Goal: Task Accomplishment & Management: Complete application form

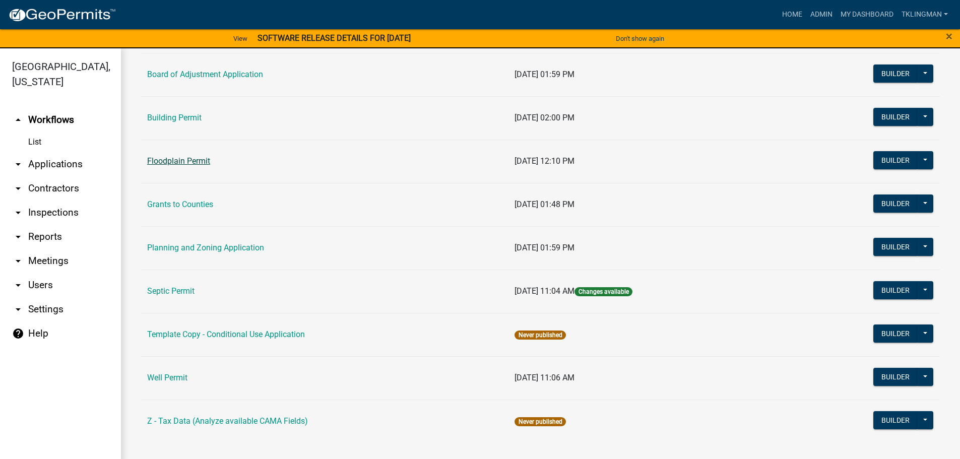
scroll to position [90, 0]
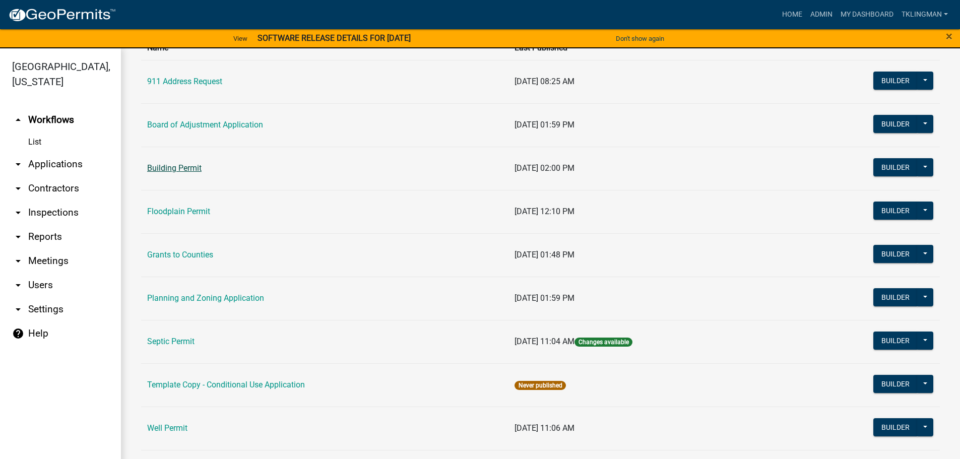
click at [169, 167] on link "Building Permit" at bounding box center [174, 168] width 54 height 10
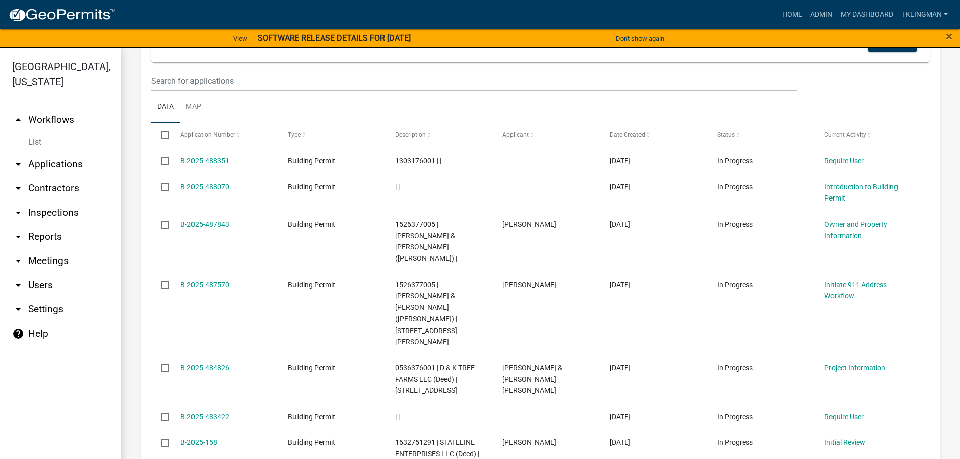
scroll to position [504, 0]
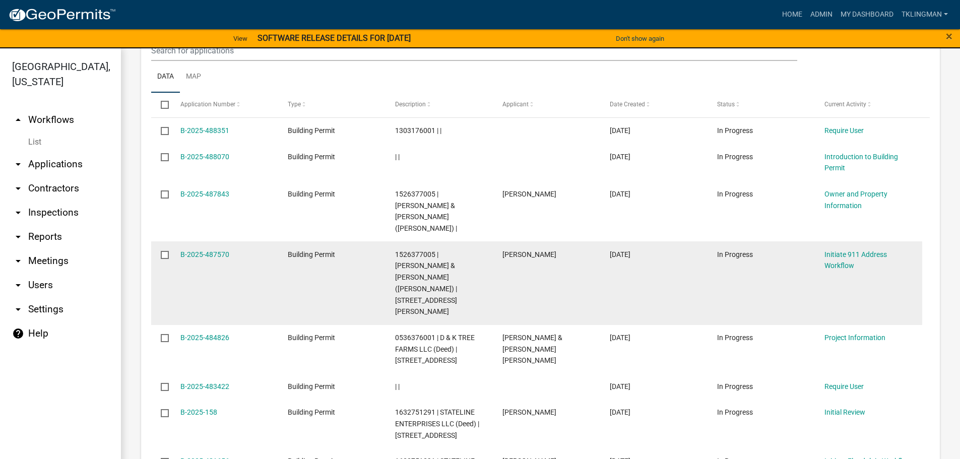
click at [212, 241] on datatable-body-cell "B-2025-487570" at bounding box center [223, 282] width 107 height 83
click at [211, 250] on link "B-2025-487570" at bounding box center [204, 254] width 49 height 8
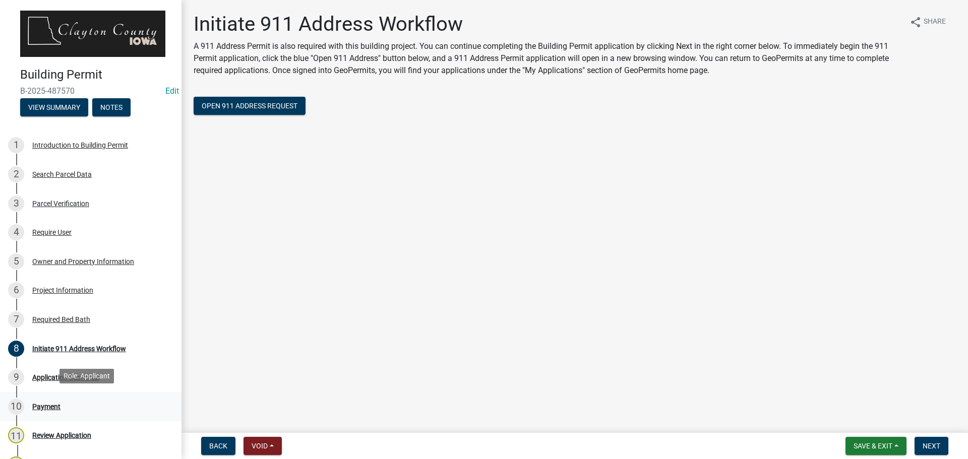
click at [46, 405] on div "Payment" at bounding box center [46, 406] width 28 height 7
click at [44, 404] on div "Payment" at bounding box center [46, 406] width 28 height 7
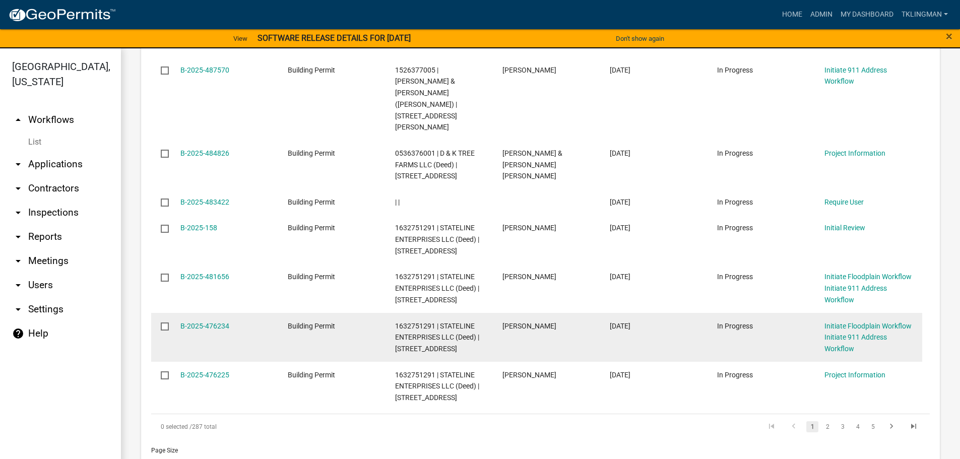
scroll to position [696, 0]
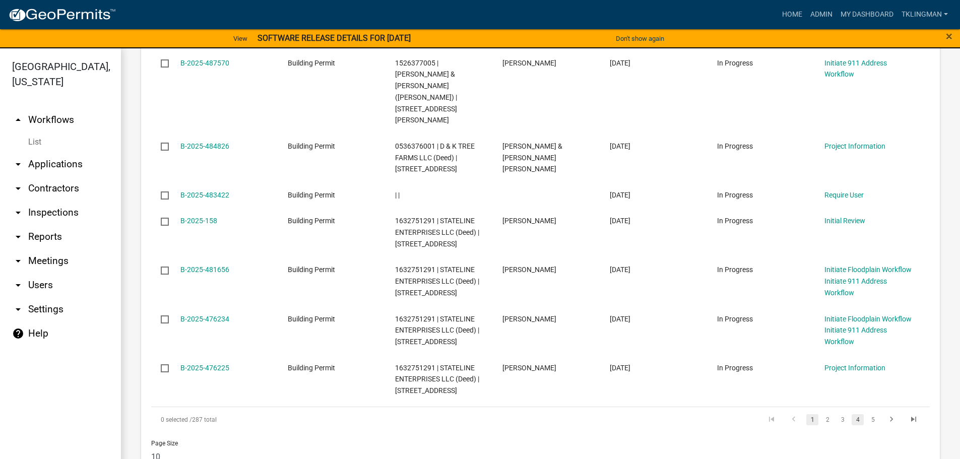
click at [852, 414] on link "4" at bounding box center [858, 419] width 12 height 11
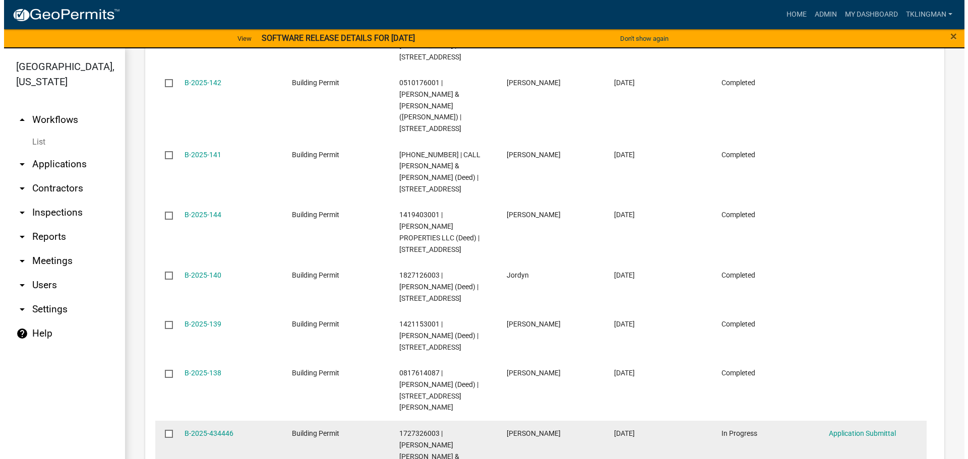
scroll to position [753, 0]
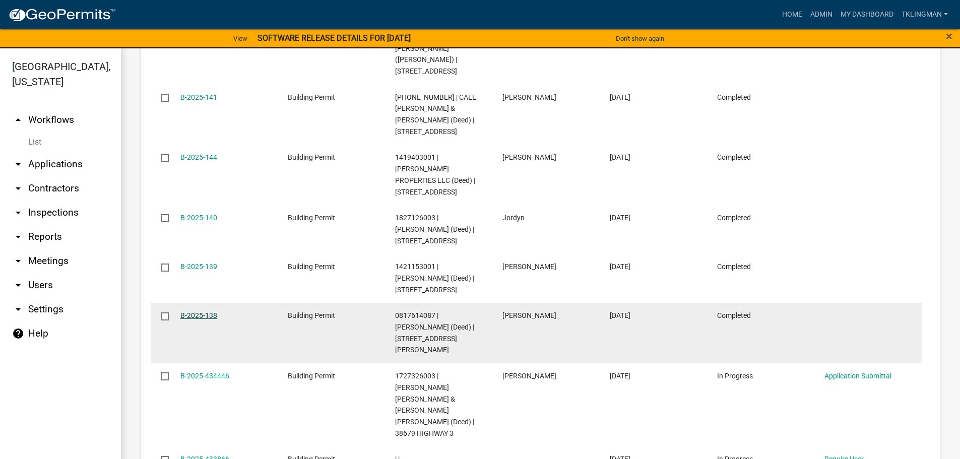
click at [189, 311] on link "B-2025-138" at bounding box center [198, 315] width 37 height 8
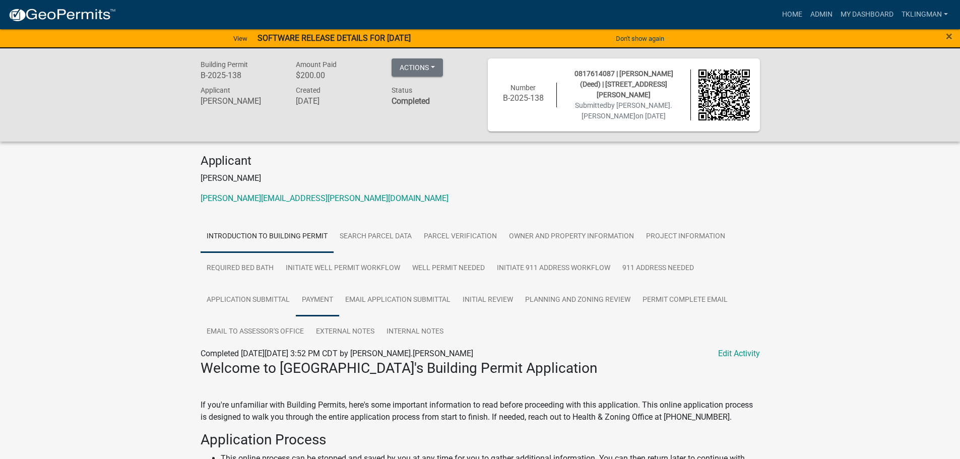
click at [329, 298] on link "Payment" at bounding box center [317, 300] width 43 height 32
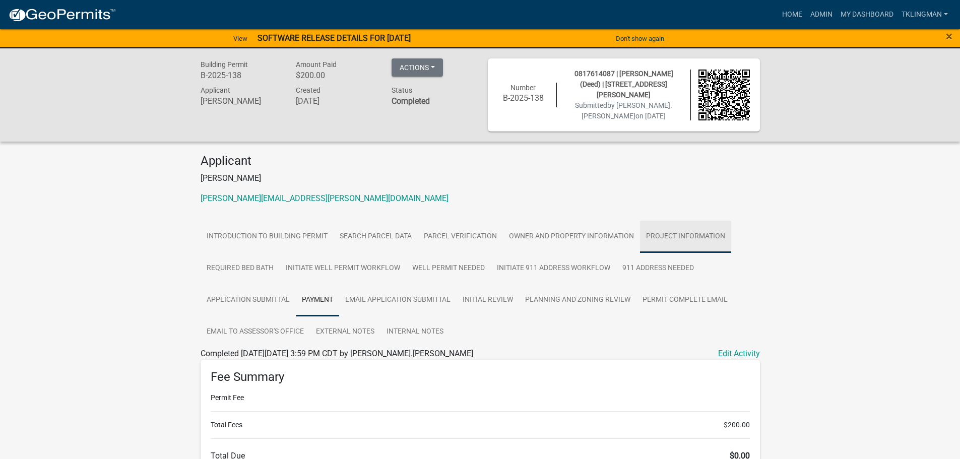
click at [662, 227] on link "Project Information" at bounding box center [685, 237] width 91 height 32
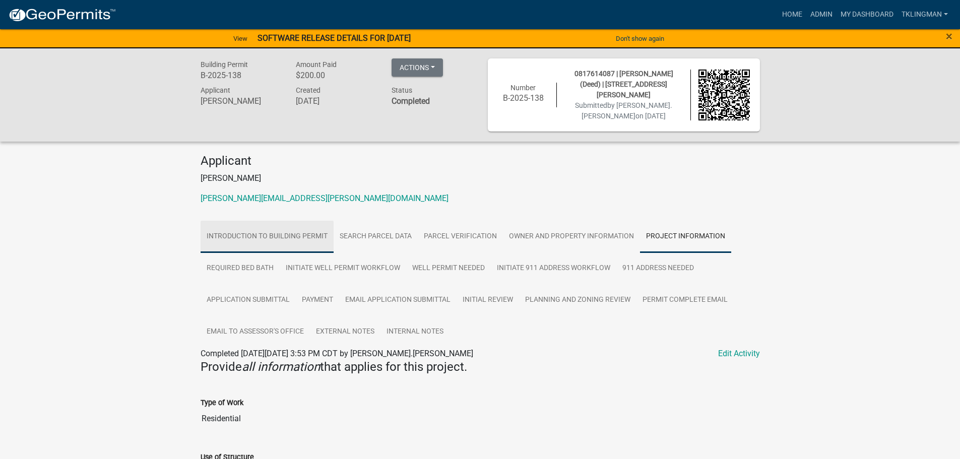
click at [226, 237] on link "Introduction to Building Permit" at bounding box center [267, 237] width 133 height 32
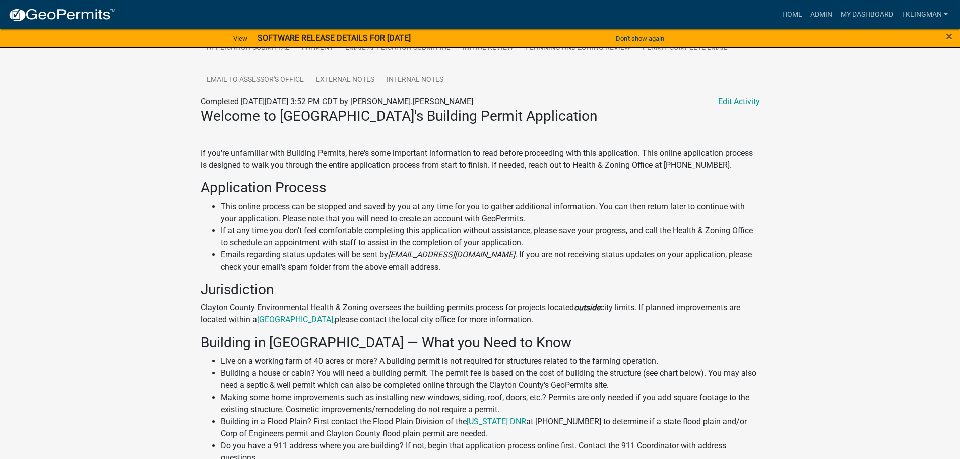
scroll to position [554, 0]
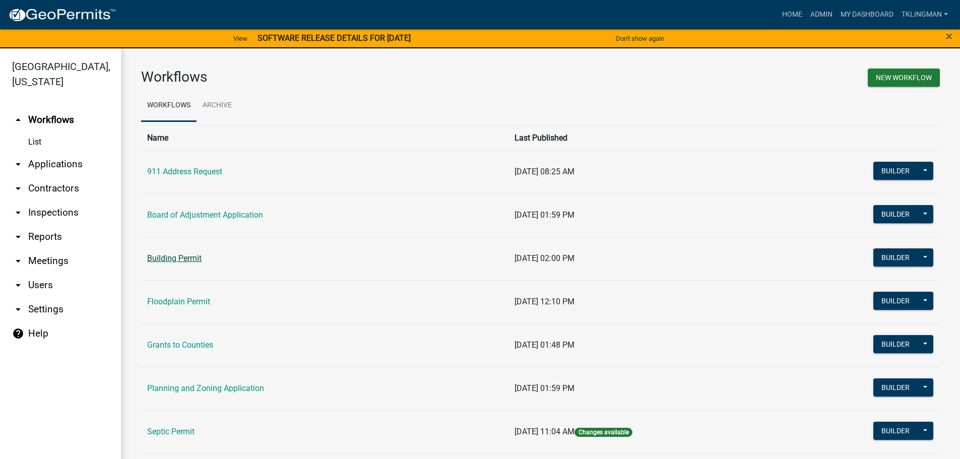
click at [180, 260] on link "Building Permit" at bounding box center [174, 259] width 54 height 10
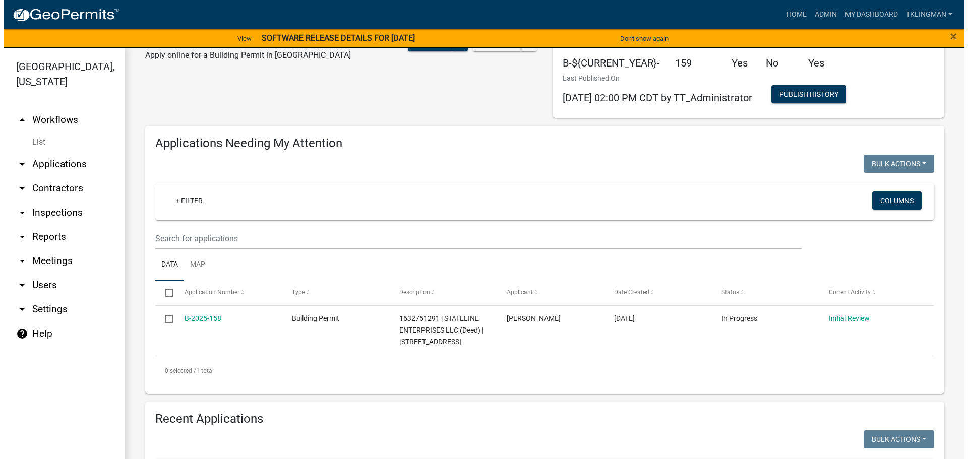
scroll to position [101, 0]
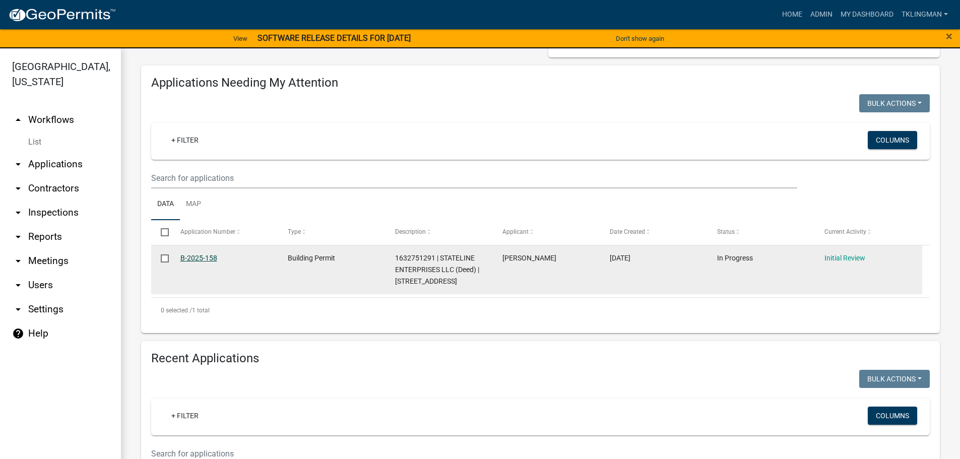
click at [213, 258] on link "B-2025-158" at bounding box center [198, 258] width 37 height 8
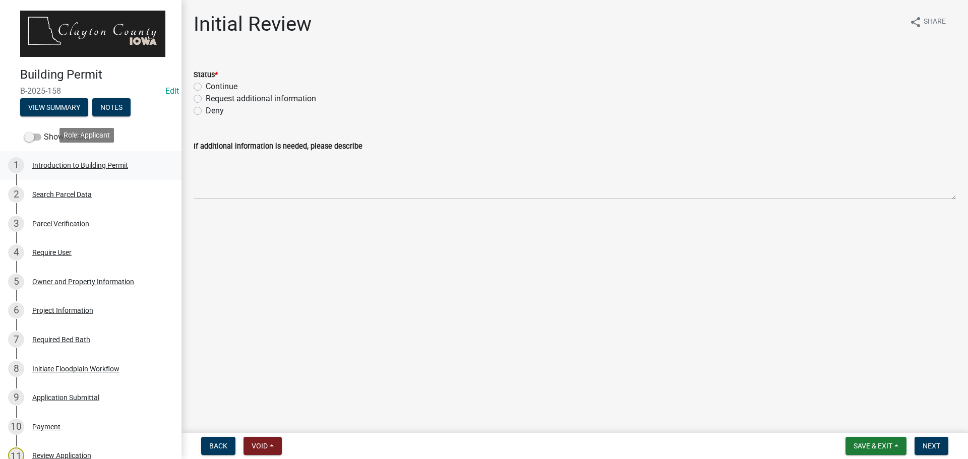
click at [91, 162] on div "Introduction to Building Permit" at bounding box center [80, 165] width 96 height 7
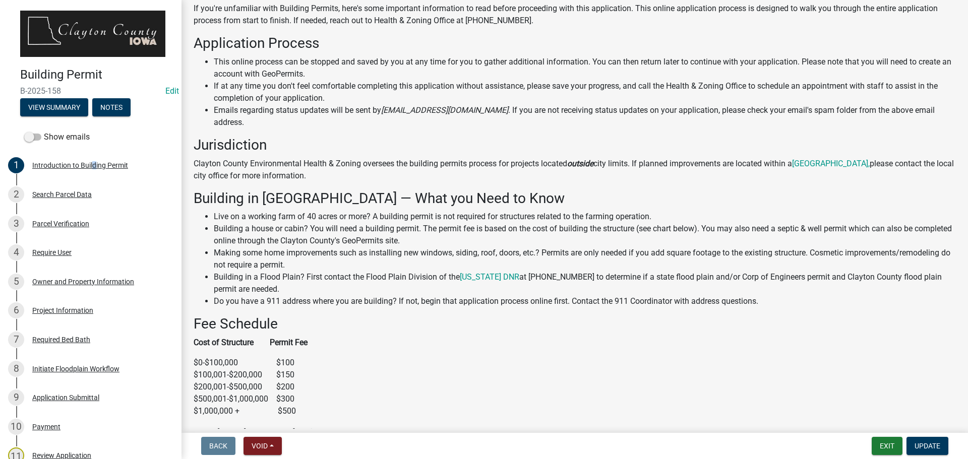
scroll to position [252, 0]
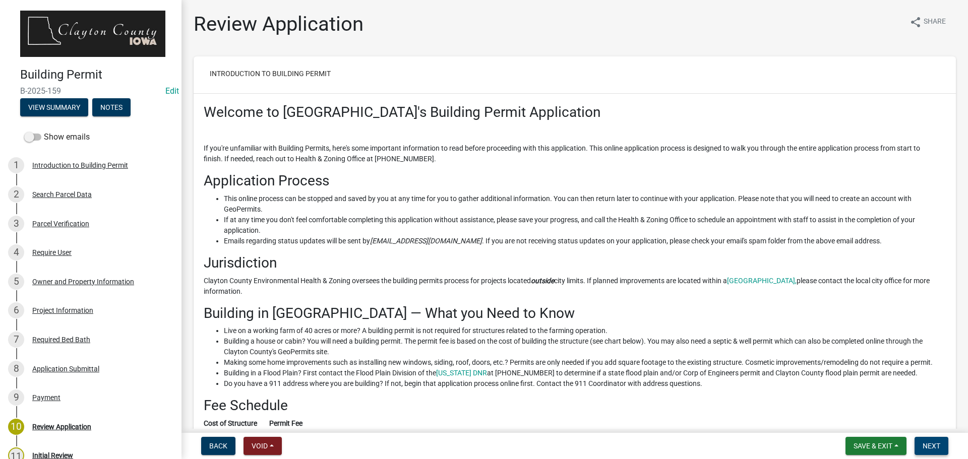
click at [921, 443] on button "Next" at bounding box center [931, 446] width 34 height 18
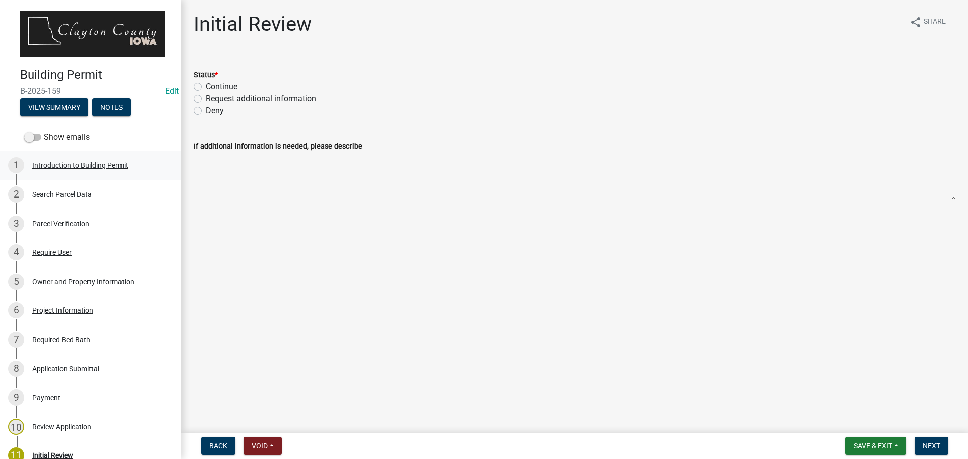
click at [84, 162] on div "Introduction to Building Permit" at bounding box center [80, 165] width 96 height 7
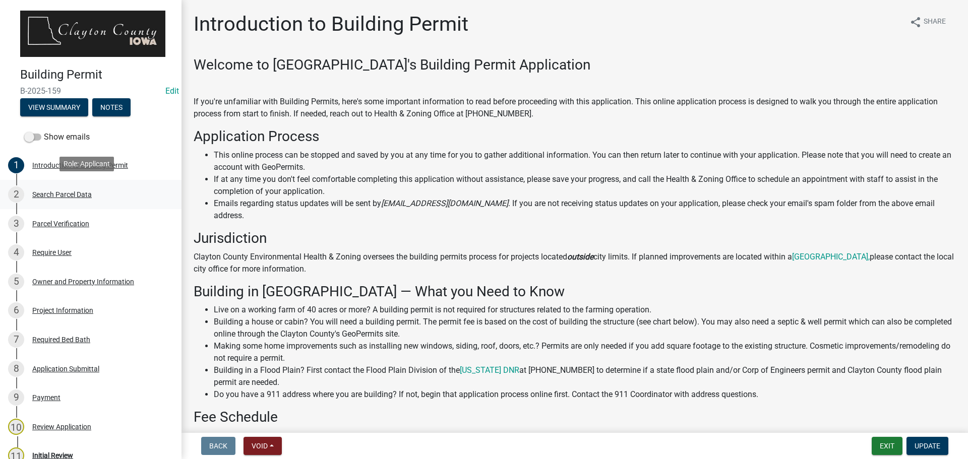
click at [83, 186] on div "2 Search Parcel Data" at bounding box center [86, 194] width 157 height 16
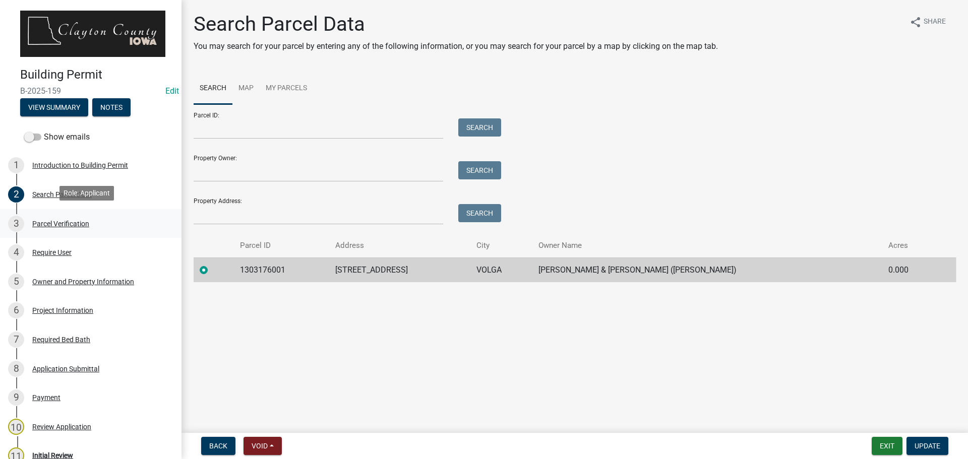
click at [71, 220] on div "Parcel Verification" at bounding box center [60, 223] width 57 height 7
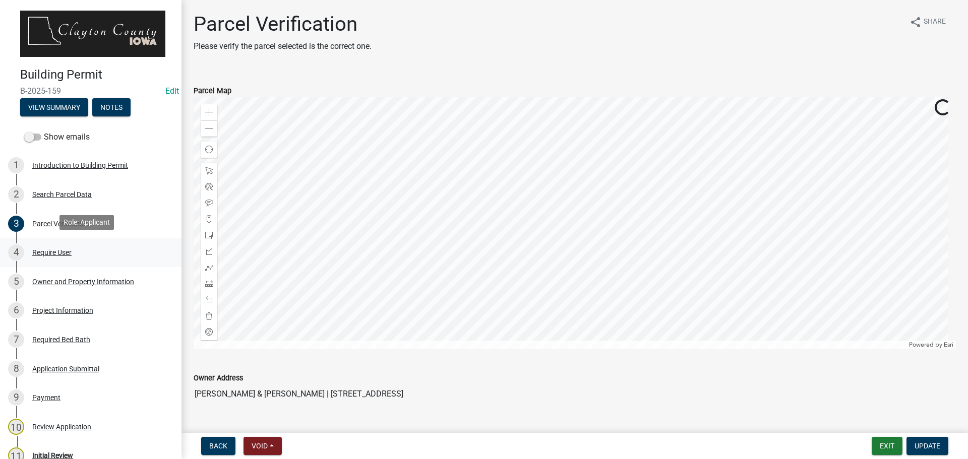
click at [64, 245] on div "4 Require User" at bounding box center [86, 252] width 157 height 16
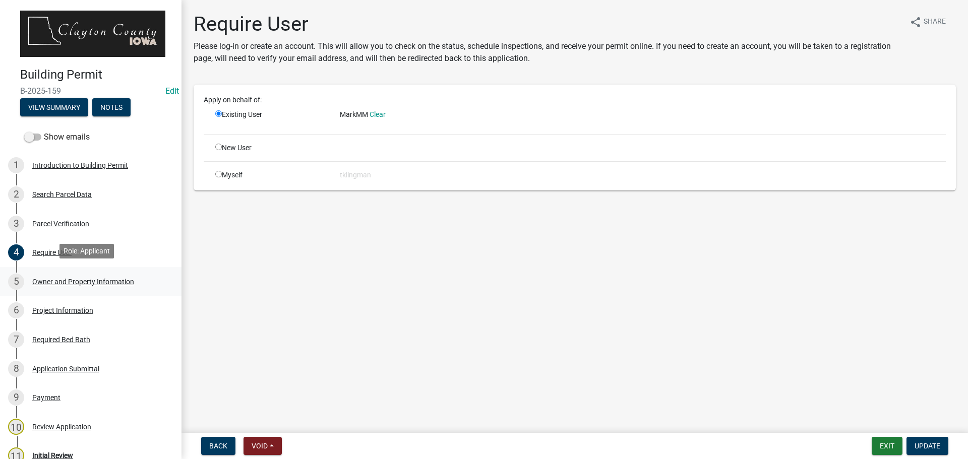
click at [62, 281] on div "Owner and Property Information" at bounding box center [83, 281] width 102 height 7
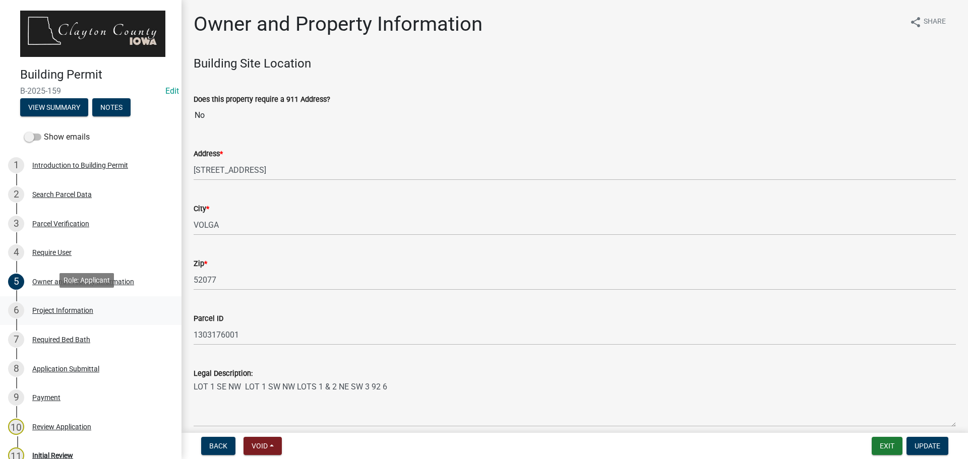
click at [61, 309] on div "Project Information" at bounding box center [62, 310] width 61 height 7
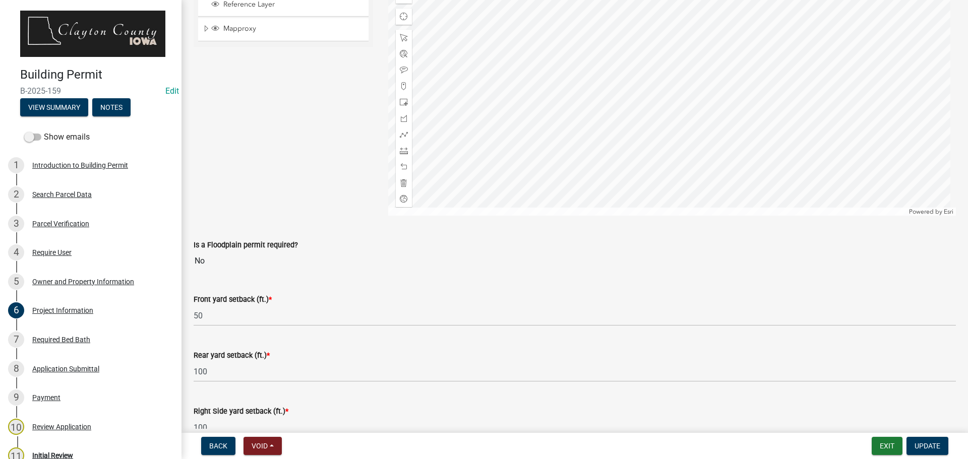
scroll to position [936, 0]
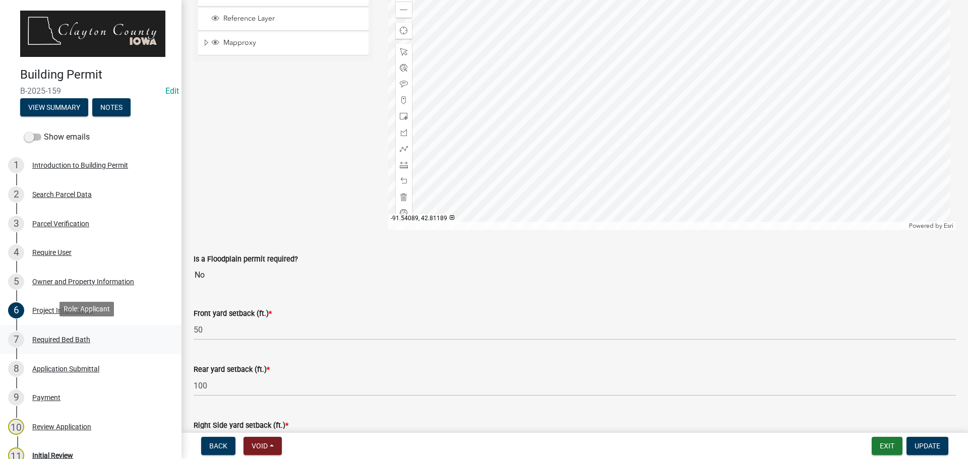
click at [78, 336] on div "Required Bed Bath" at bounding box center [61, 339] width 58 height 7
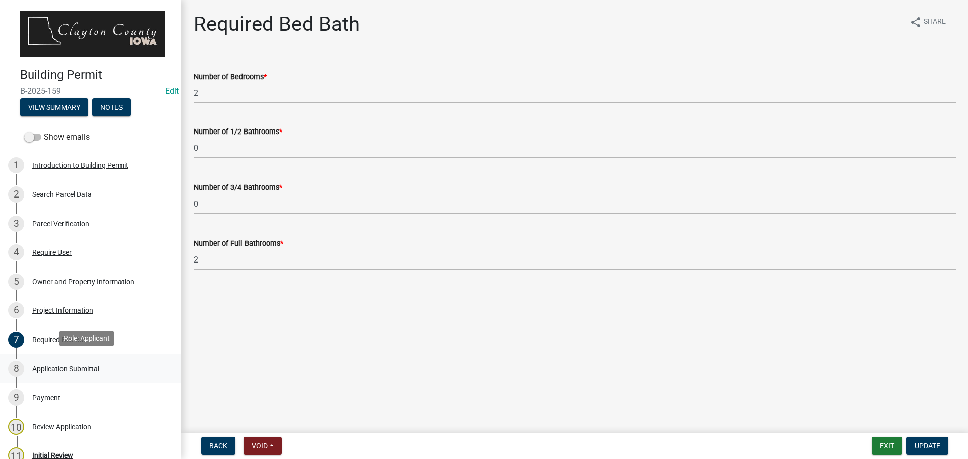
click at [58, 365] on div "Application Submittal" at bounding box center [65, 368] width 67 height 7
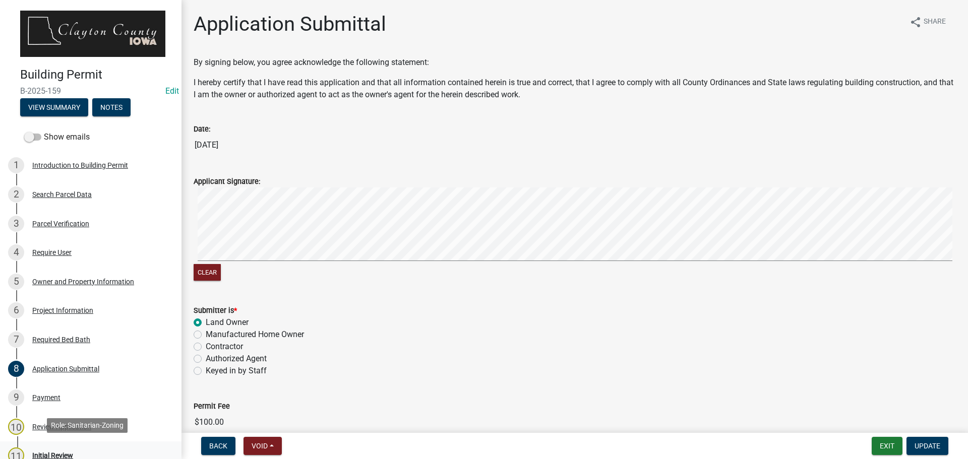
click at [64, 452] on div "Initial Review" at bounding box center [52, 455] width 41 height 7
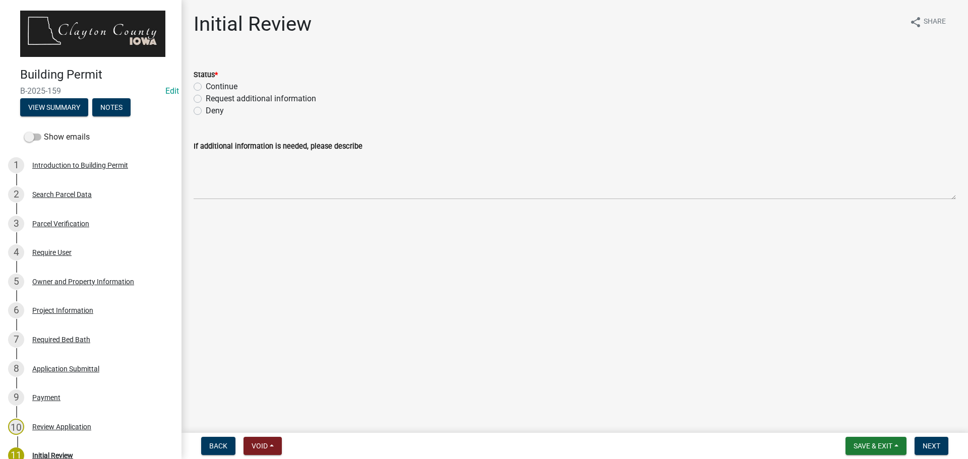
click at [191, 85] on div "Status * Continue Request additional information Deny" at bounding box center [574, 86] width 777 height 60
click at [206, 87] on label "Continue" at bounding box center [222, 87] width 32 height 12
click at [206, 87] on input "Continue" at bounding box center [209, 84] width 7 height 7
radio input "true"
click at [921, 443] on button "Next" at bounding box center [931, 446] width 34 height 18
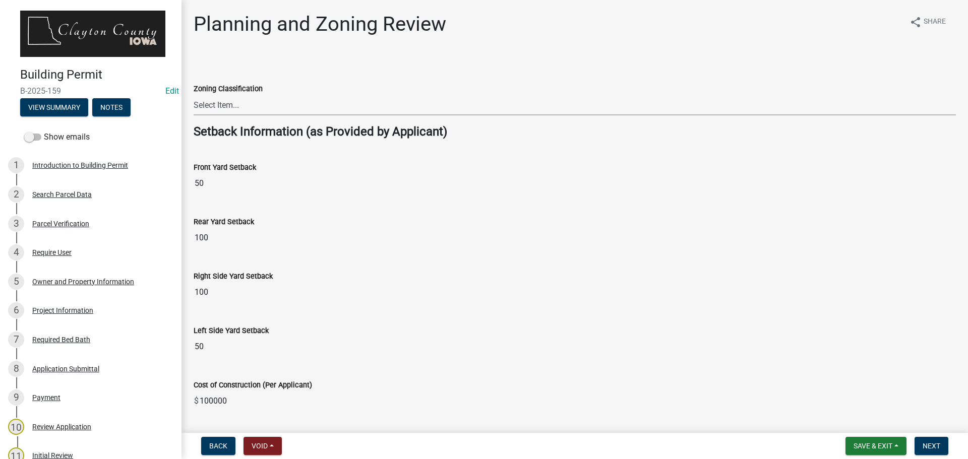
click at [297, 107] on select "Select Item... A-1 Agriculture R-1 Single Family Residential R-2 Multi-Family R…" at bounding box center [575, 105] width 762 height 21
click at [194, 95] on select "Select Item... A-1 Agriculture R-1 Single Family Residential R-2 Multi-Family R…" at bounding box center [575, 105] width 762 height 21
select select "deefa2c8-f0c5-416d-a615-013fe7dd61de"
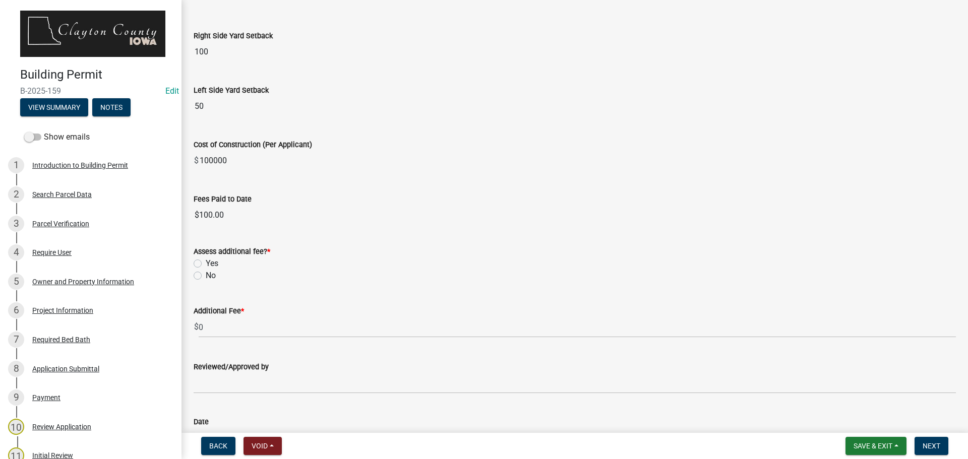
scroll to position [308, 0]
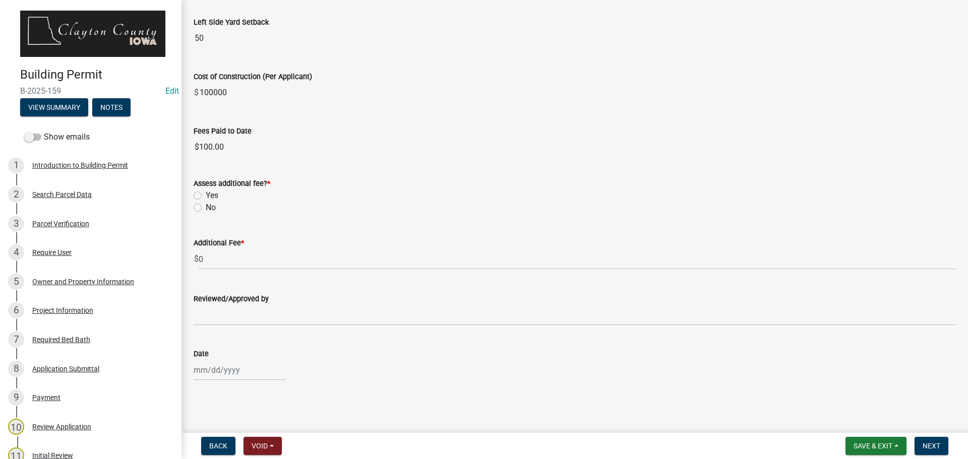
click at [198, 212] on div "No" at bounding box center [575, 208] width 762 height 12
click at [206, 209] on label "No" at bounding box center [211, 208] width 10 height 12
click at [206, 208] on input "No" at bounding box center [209, 205] width 7 height 7
radio input "true"
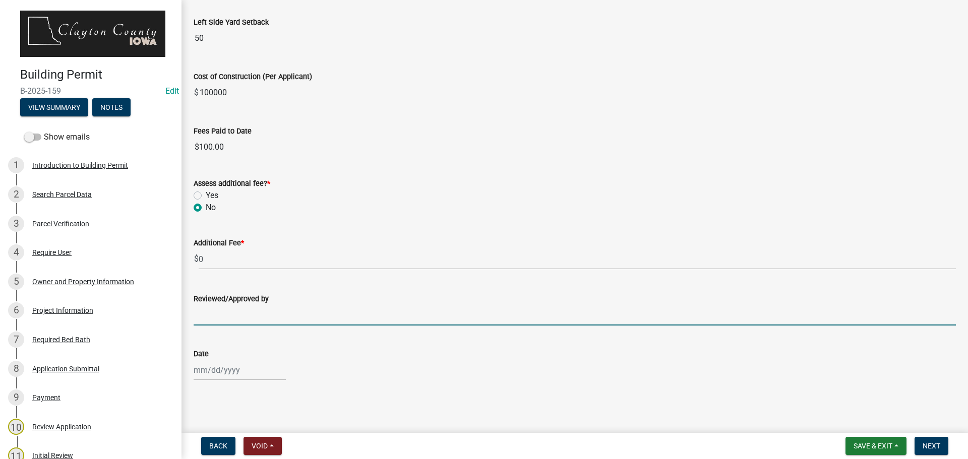
click at [345, 316] on input "Reviewed/Approved by" at bounding box center [575, 315] width 762 height 21
type input "Tammy Klingman"
click at [210, 369] on div at bounding box center [240, 370] width 92 height 21
select select "10"
select select "2025"
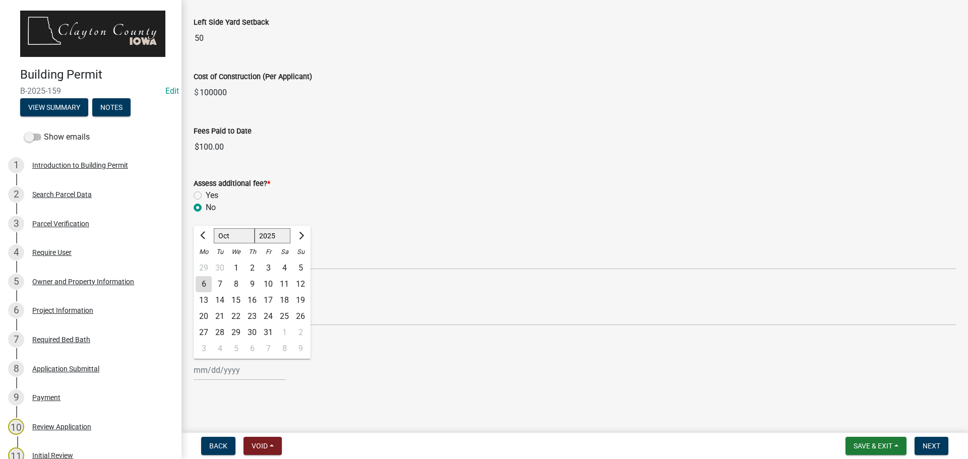
click at [203, 281] on div "6" at bounding box center [204, 284] width 16 height 16
type input "[DATE]"
click at [927, 447] on span "Next" at bounding box center [931, 446] width 18 height 8
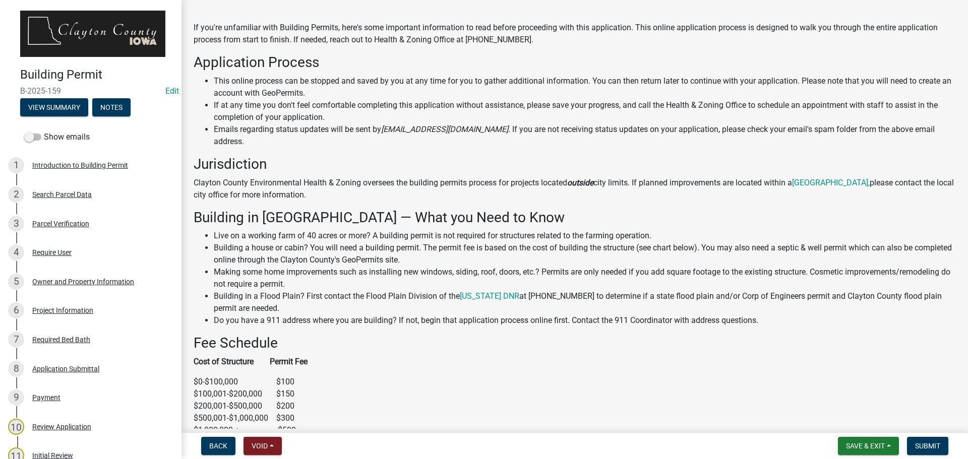
scroll to position [202, 0]
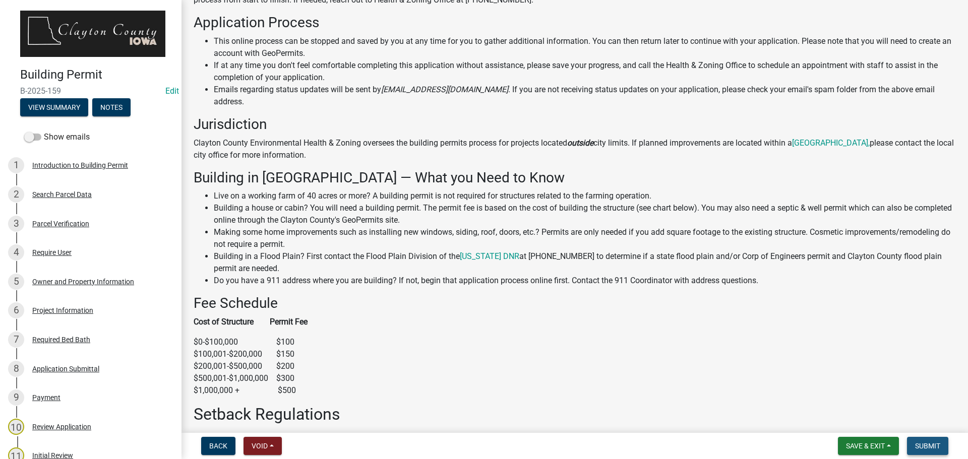
click at [927, 446] on span "Submit" at bounding box center [927, 446] width 25 height 8
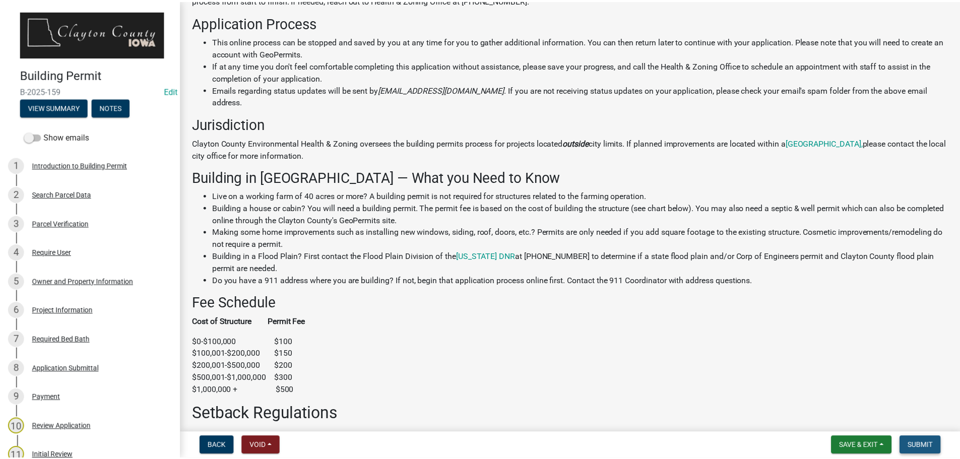
scroll to position [0, 0]
